Goal: Information Seeking & Learning: Learn about a topic

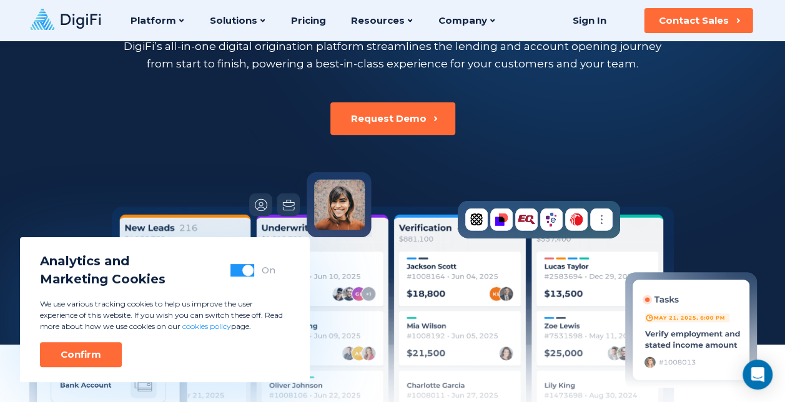
scroll to position [135, 0]
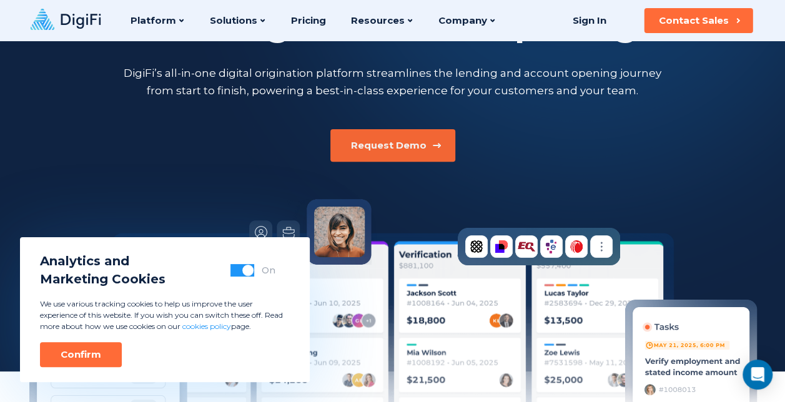
click at [382, 147] on div "Request Demo" at bounding box center [389, 145] width 76 height 12
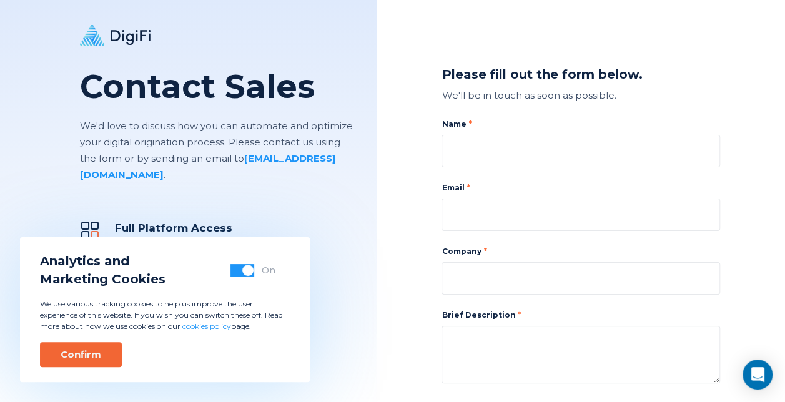
click at [90, 348] on div "Confirm" at bounding box center [81, 354] width 41 height 12
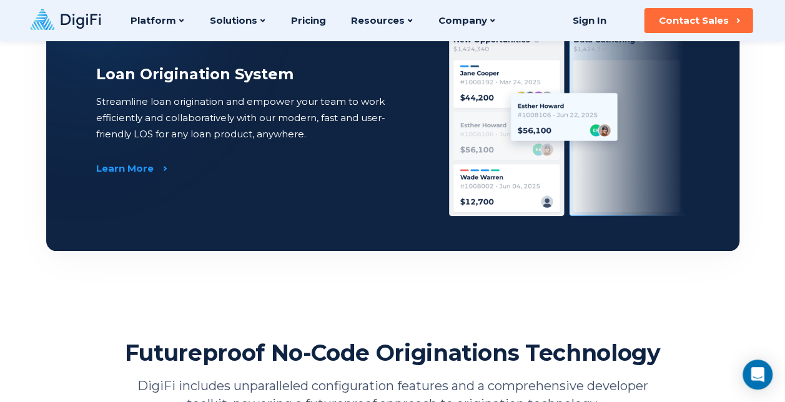
scroll to position [1089, 0]
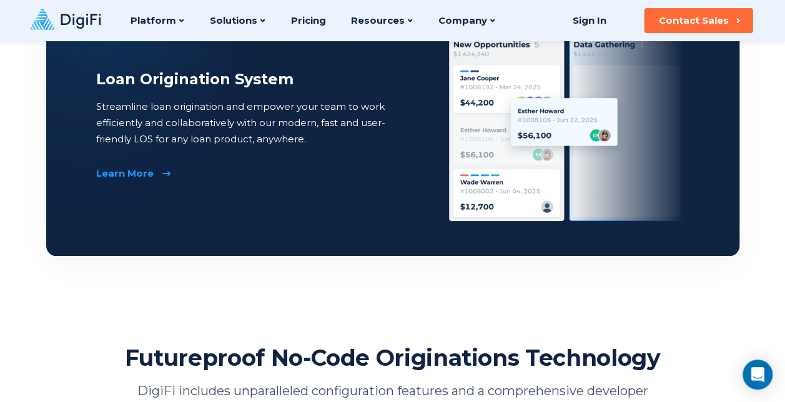
click at [139, 168] on div "Learn More" at bounding box center [124, 173] width 57 height 12
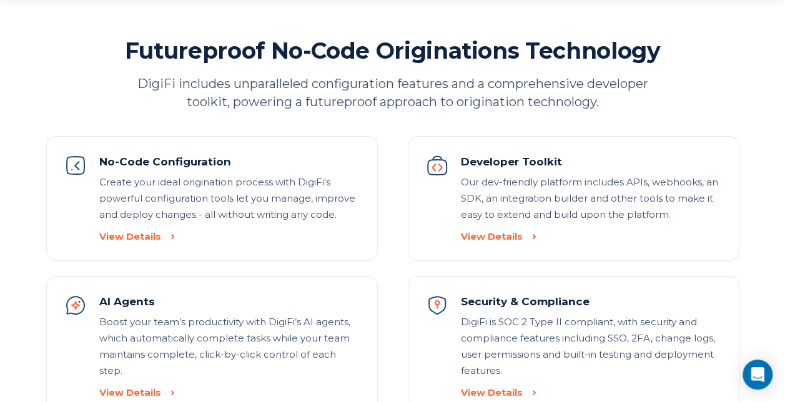
scroll to position [1414, 0]
